Goal: Use online tool/utility: Utilize a website feature to perform a specific function

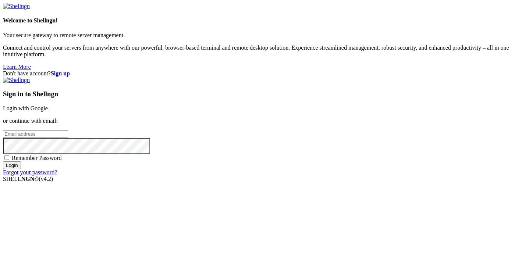
click at [48, 105] on link "Login with Google" at bounding box center [25, 108] width 45 height 6
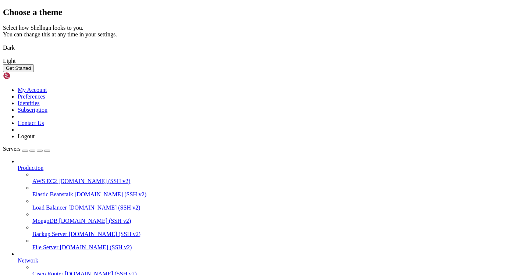
click at [3, 43] on img at bounding box center [3, 43] width 0 height 0
click at [34, 72] on button "Get Started" at bounding box center [18, 68] width 31 height 8
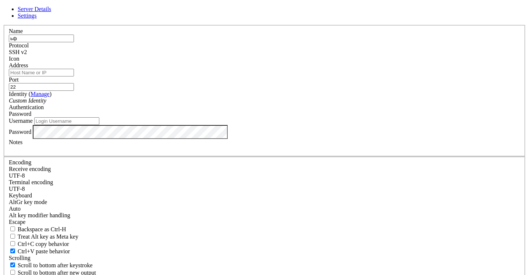
type input "ь"
type input "[DOMAIN_NAME]"
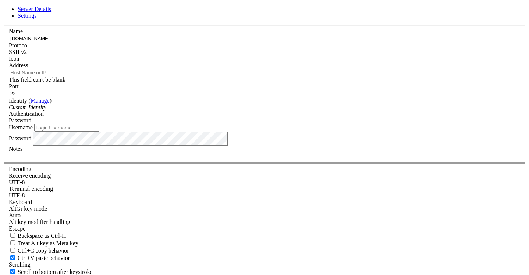
click at [74, 76] on input "Address" at bounding box center [41, 73] width 65 height 8
drag, startPoint x: 225, startPoint y: 67, endPoint x: 156, endPoint y: 63, distance: 68.5
click at [156, 63] on div "Name mars.edu.cdv.pl Protocol SSH v2 Icon Address This field can't be blank Por…" at bounding box center [264, 163] width 523 height 277
click at [74, 76] on input "Address" at bounding box center [41, 73] width 65 height 8
paste input "[DOMAIN_NAME]"
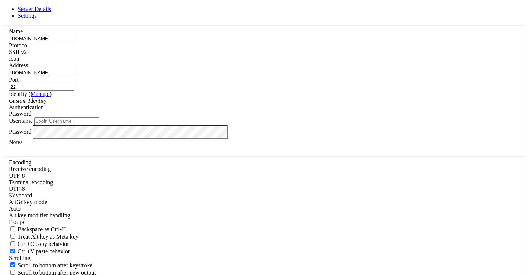
type input "[DOMAIN_NAME]"
click at [74, 42] on input "[DOMAIN_NAME]" at bounding box center [41, 39] width 65 height 8
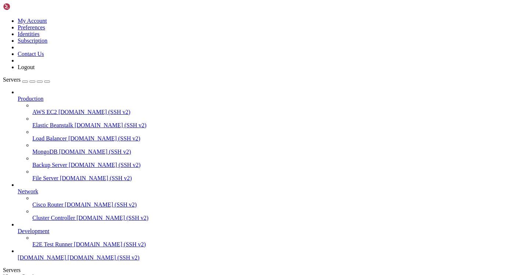
scroll to position [22, 0]
click at [58, 254] on span "[DOMAIN_NAME]" at bounding box center [42, 257] width 49 height 6
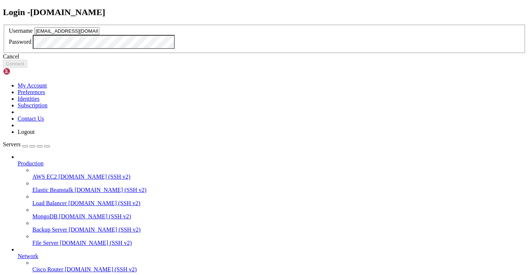
type input "[EMAIL_ADDRESS][DOMAIN_NAME]"
click at [27, 68] on button "Connect" at bounding box center [15, 64] width 24 height 8
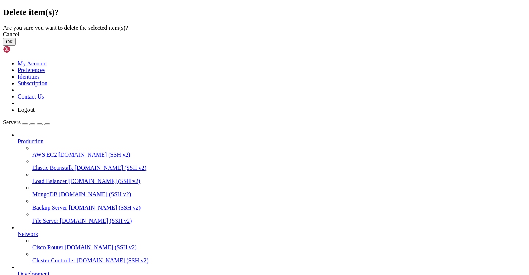
click at [16, 46] on button "OK" at bounding box center [9, 42] width 13 height 8
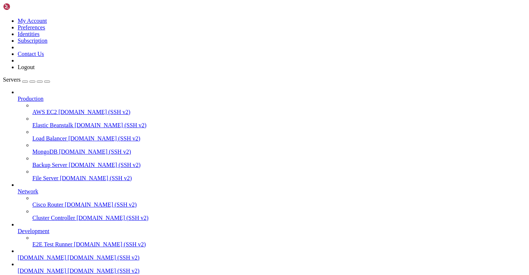
scroll to position [22, 0]
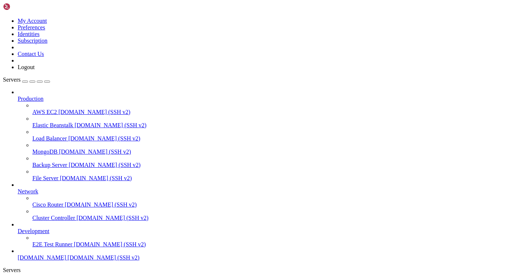
drag, startPoint x: 154, startPoint y: 457, endPoint x: 60, endPoint y: 422, distance: 99.6
drag, startPoint x: 153, startPoint y: 427, endPoint x: 6, endPoint y: 427, distance: 147.8
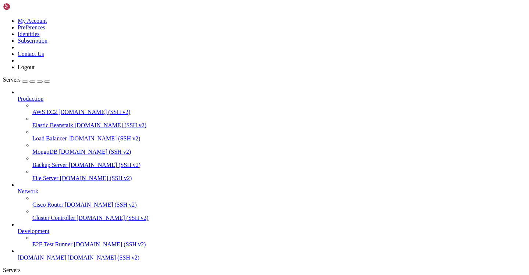
drag, startPoint x: 6, startPoint y: 427, endPoint x: 181, endPoint y: 427, distance: 175.4
drag, startPoint x: 239, startPoint y: 463, endPoint x: 143, endPoint y: 429, distance: 102.6
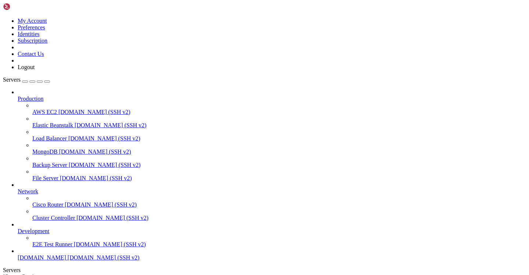
click at [55, 254] on span "[DOMAIN_NAME]" at bounding box center [42, 257] width 49 height 6
click at [68, 257] on span "[DOMAIN_NAME] (SSH v2)" at bounding box center [104, 257] width 72 height 6
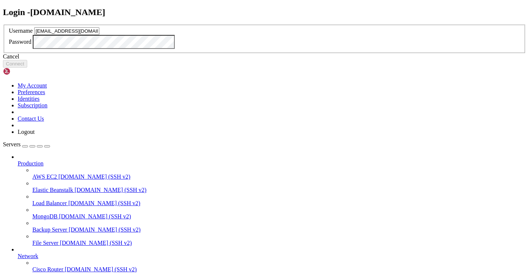
type input "[EMAIL_ADDRESS][DOMAIN_NAME]"
click at [27, 68] on button "Connect" at bounding box center [15, 64] width 24 height 8
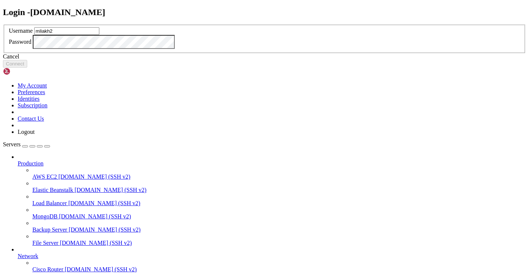
type input "mliakh2"
click button "Connect" at bounding box center [15, 64] width 24 height 8
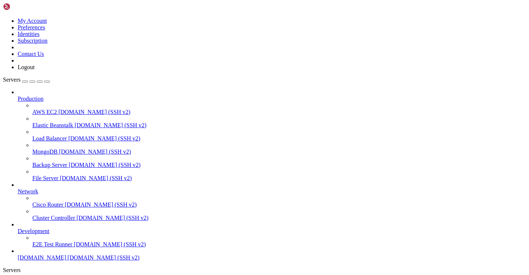
click at [56, 256] on span "[DOMAIN_NAME]" at bounding box center [42, 257] width 49 height 6
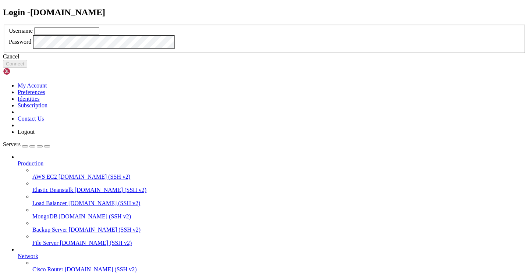
type input "M"
type input "[EMAIL_ADDRESS][DOMAIN_NAME]"
click at [27, 68] on button "Connect" at bounding box center [15, 64] width 24 height 8
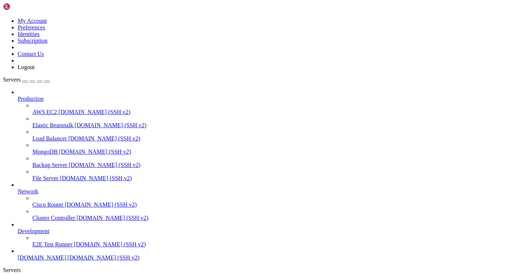
drag, startPoint x: 114, startPoint y: 543, endPoint x: 123, endPoint y: 543, distance: 8.8
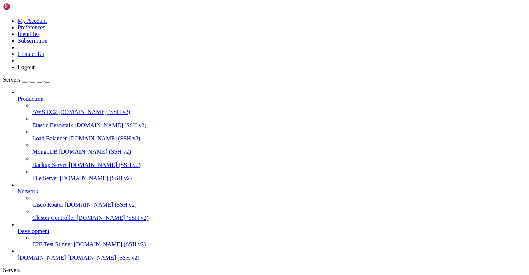
drag, startPoint x: 111, startPoint y: 535, endPoint x: 123, endPoint y: 535, distance: 11.4
drag, startPoint x: 113, startPoint y: 539, endPoint x: 119, endPoint y: 539, distance: 6.6
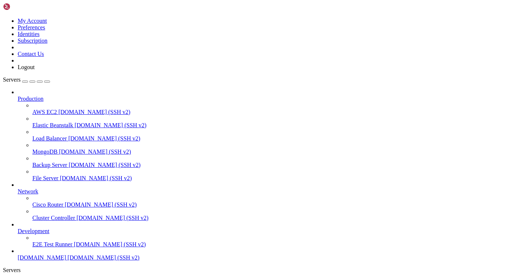
scroll to position [1419, 0]
drag, startPoint x: 115, startPoint y: 544, endPoint x: 120, endPoint y: 544, distance: 4.8
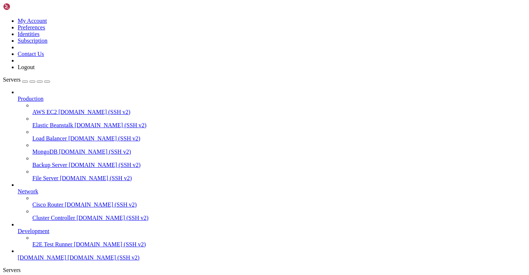
drag, startPoint x: 38, startPoint y: 503, endPoint x: 7, endPoint y: 425, distance: 83.6
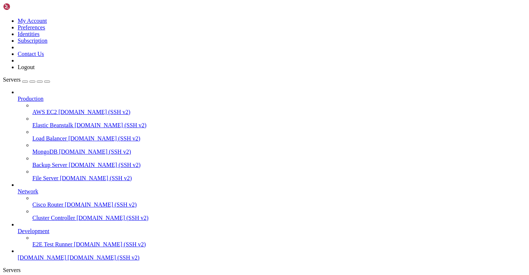
copy div "GNU nano 2.9.8 test.asm .globl _start .section .text _start: mov $2, %ebx mov $…"
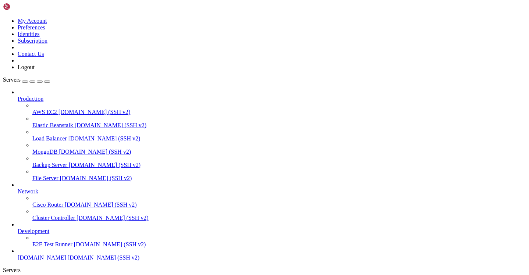
drag, startPoint x: 40, startPoint y: 511, endPoint x: 5, endPoint y: 426, distance: 92.2
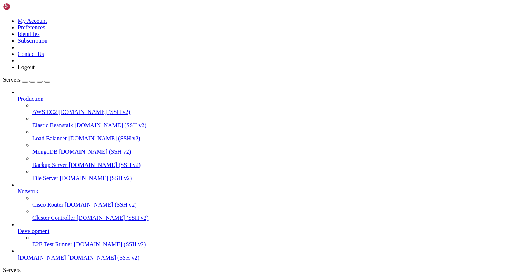
copy div "GNU nano 2.9.8 test.asm .globl _start .section .text _start: mov $2, %ebx mov $…"
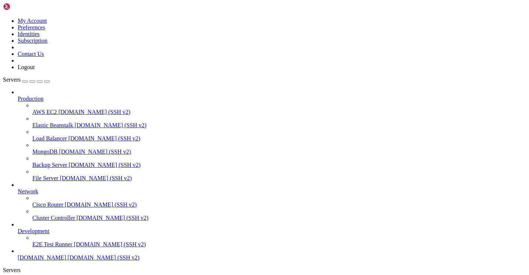
drag, startPoint x: 6, startPoint y: 513, endPoint x: 50, endPoint y: 634, distance: 128.9
copy div "eflags 0x202 [ IF ] cs 0x23 35 ss 0x2b 43 ds 0x2b 43 es 0x2b 43 fs 0x0 0 gs 0x0…"
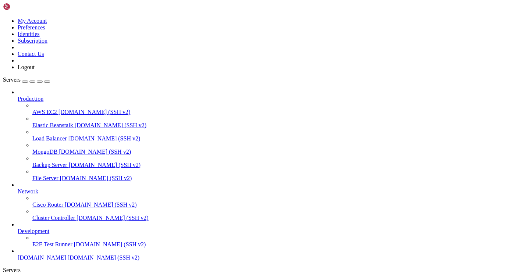
drag, startPoint x: 6, startPoint y: 532, endPoint x: 122, endPoint y: 624, distance: 147.4
copy div "eax 0x10 16 ecx 0x4 4 edx 0x4 4 ebx 0x4 4 esp 0xffffc9f0 0xffffc9f0 ebp 0x0 0x0…"
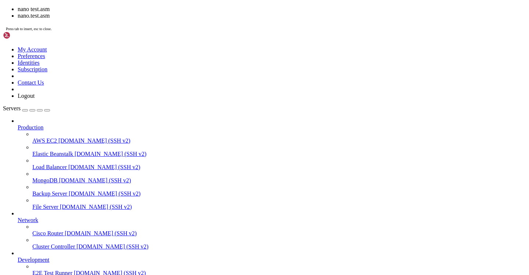
scroll to position [4825, 0]
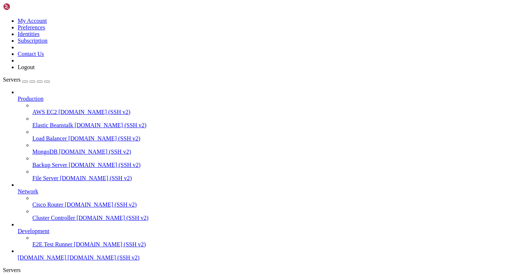
drag, startPoint x: 40, startPoint y: 529, endPoint x: -5, endPoint y: 416, distance: 121.5
copy div "GNU nano 2.9.8 test.asm .globl _start .section .text _start: mov $2, %ebx mov $…"
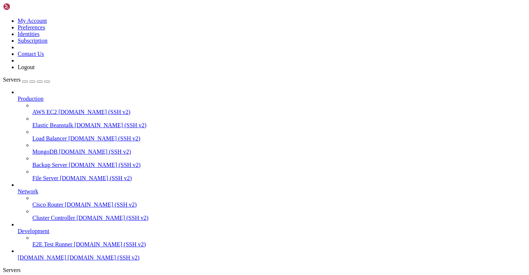
drag, startPoint x: 42, startPoint y: 530, endPoint x: 7, endPoint y: 427, distance: 108.8
drag, startPoint x: 36, startPoint y: 527, endPoint x: 5, endPoint y: 446, distance: 86.0
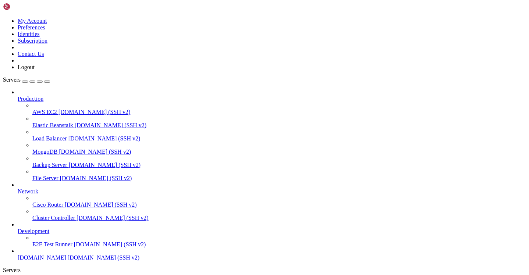
scroll to position [6, 0]
drag, startPoint x: 44, startPoint y: 529, endPoint x: 6, endPoint y: 520, distance: 39.8
copy div "mov $0, %eax mov $0, %ecx mov $0, %ebx"
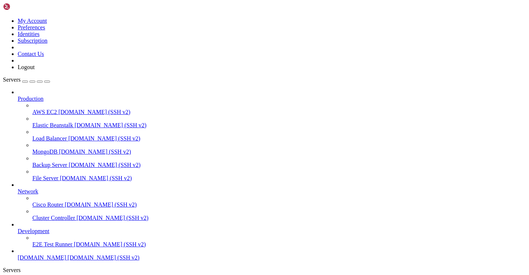
drag, startPoint x: 141, startPoint y: 525, endPoint x: 20, endPoint y: 471, distance: 132.2
drag, startPoint x: 14, startPoint y: 470, endPoint x: 41, endPoint y: 490, distance: 33.9
drag, startPoint x: 45, startPoint y: 525, endPoint x: 4, endPoint y: 527, distance: 41.2
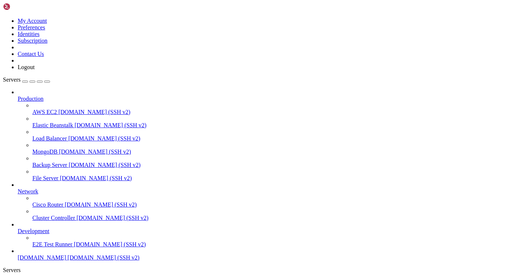
copy div "GNU nano 2.9.8 test.asm Zmieniony GNU nano 2.9.8 test.asm .globl _start .sectio…"
drag, startPoint x: 46, startPoint y: 526, endPoint x: 7, endPoint y: 527, distance: 38.6
copy x-row "mov $0, %eax"
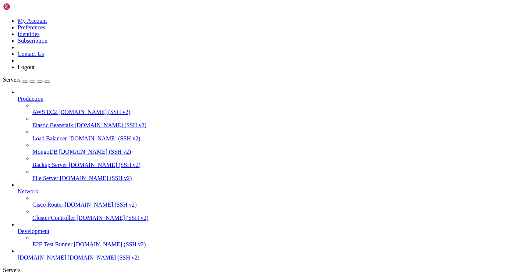
scroll to position [5314, 0]
drag, startPoint x: 46, startPoint y: 607, endPoint x: 166, endPoint y: 624, distance: 121.5
copy div "~ $ as --32 -g test.asm -o test.o test.asm: Assembler messages: test.asm:1: Err…"
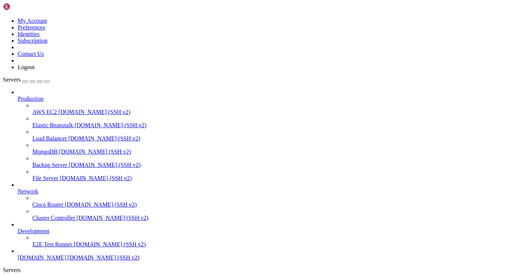
drag, startPoint x: 51, startPoint y: 612, endPoint x: 210, endPoint y: 622, distance: 158.4
copy div "as --32 -g test.asm -o test.o test.asm: Assembler messages: test.asm:1: Error: …"
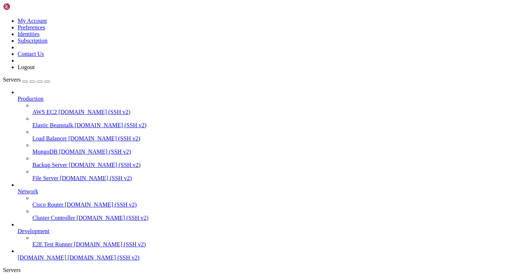
scroll to position [5363, 0]
drag, startPoint x: 147, startPoint y: 629, endPoint x: 53, endPoint y: 628, distance: 94.9
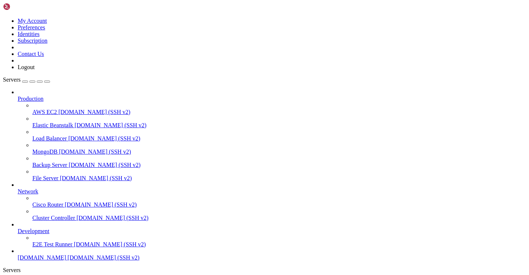
scroll to position [5449, 0]
drag, startPoint x: 38, startPoint y: 546, endPoint x: 6, endPoint y: 441, distance: 110.1
copy div ".globl _start .section .text _start: mov $2, %ebx mov $4, %ecx mov %ebx, %eax m…"
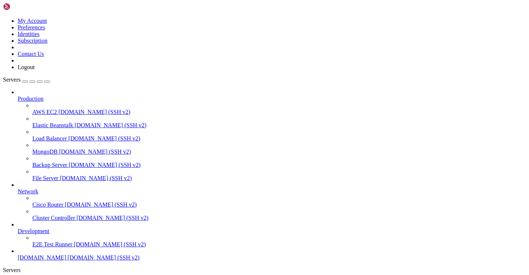
drag, startPoint x: 35, startPoint y: 534, endPoint x: 7, endPoint y: 532, distance: 27.6
drag, startPoint x: 36, startPoint y: 534, endPoint x: -8, endPoint y: 421, distance: 120.7
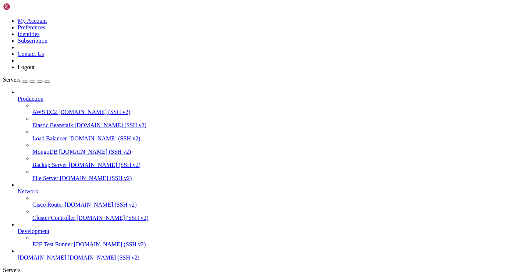
copy div "GNU nano 2.9.8 test2.asm .globl _start .section .text _start: mov $2, %ebx mov …"
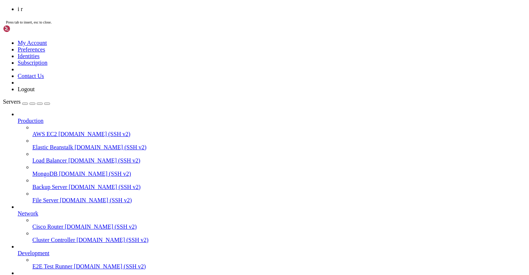
scroll to position [6219, 0]
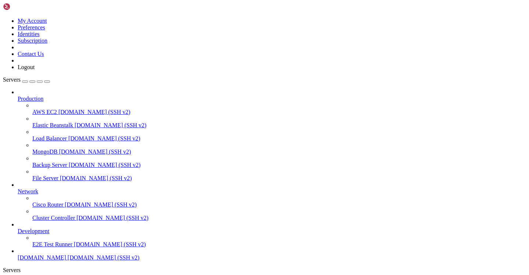
drag, startPoint x: 7, startPoint y: 518, endPoint x: 123, endPoint y: 625, distance: 157.7
copy div "17 mov $0, %eax (gdb) i r eax 0x0 0 ecx 0x0 0 edx 0x4 4 ebx 0x0 0 esp 0xffffc9f…"
drag, startPoint x: 7, startPoint y: 532, endPoint x: 34, endPoint y: 522, distance: 28.6
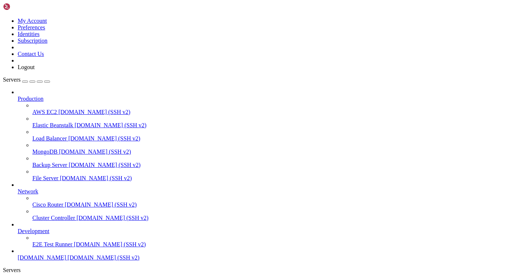
drag, startPoint x: 6, startPoint y: 532, endPoint x: 138, endPoint y: 618, distance: 158.4
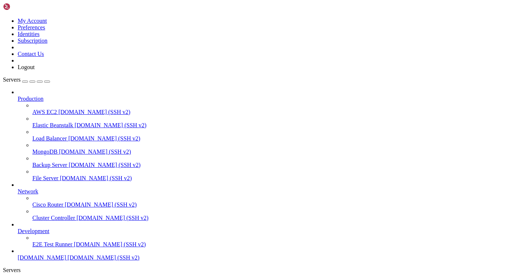
drag, startPoint x: 119, startPoint y: 622, endPoint x: 7, endPoint y: 534, distance: 142.7
copy div "eax 0x0 0 ecx 0x0 0 edx 0x4 4 ebx 0x0 0 esp 0xffffc9f0 0xffffc9f0 ebp 0x0 0x0 e…"
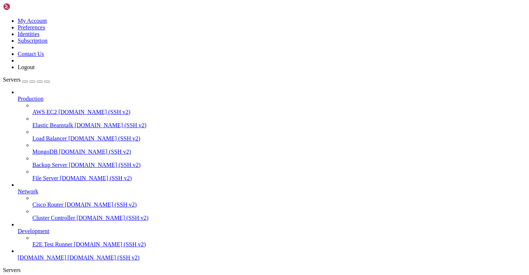
scroll to position [7143, 0]
drag, startPoint x: 38, startPoint y: 516, endPoint x: 1, endPoint y: 427, distance: 96.1
copy div "GNU nano 2.9.8 test2.asm .globl _start .section .text _start: mov $2, %ebx mov …"
